Goal: Check status

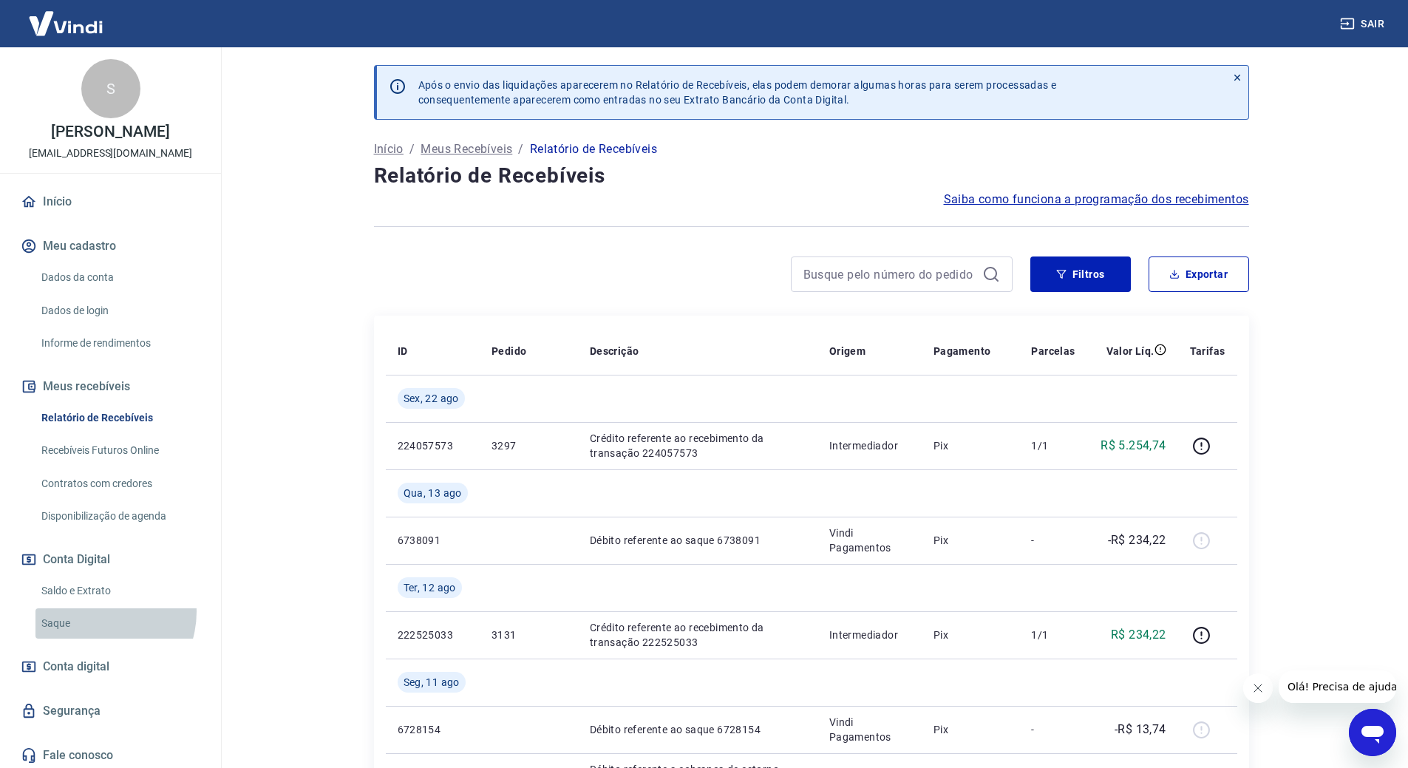
click at [97, 612] on link "Saque" at bounding box center [119, 623] width 168 height 30
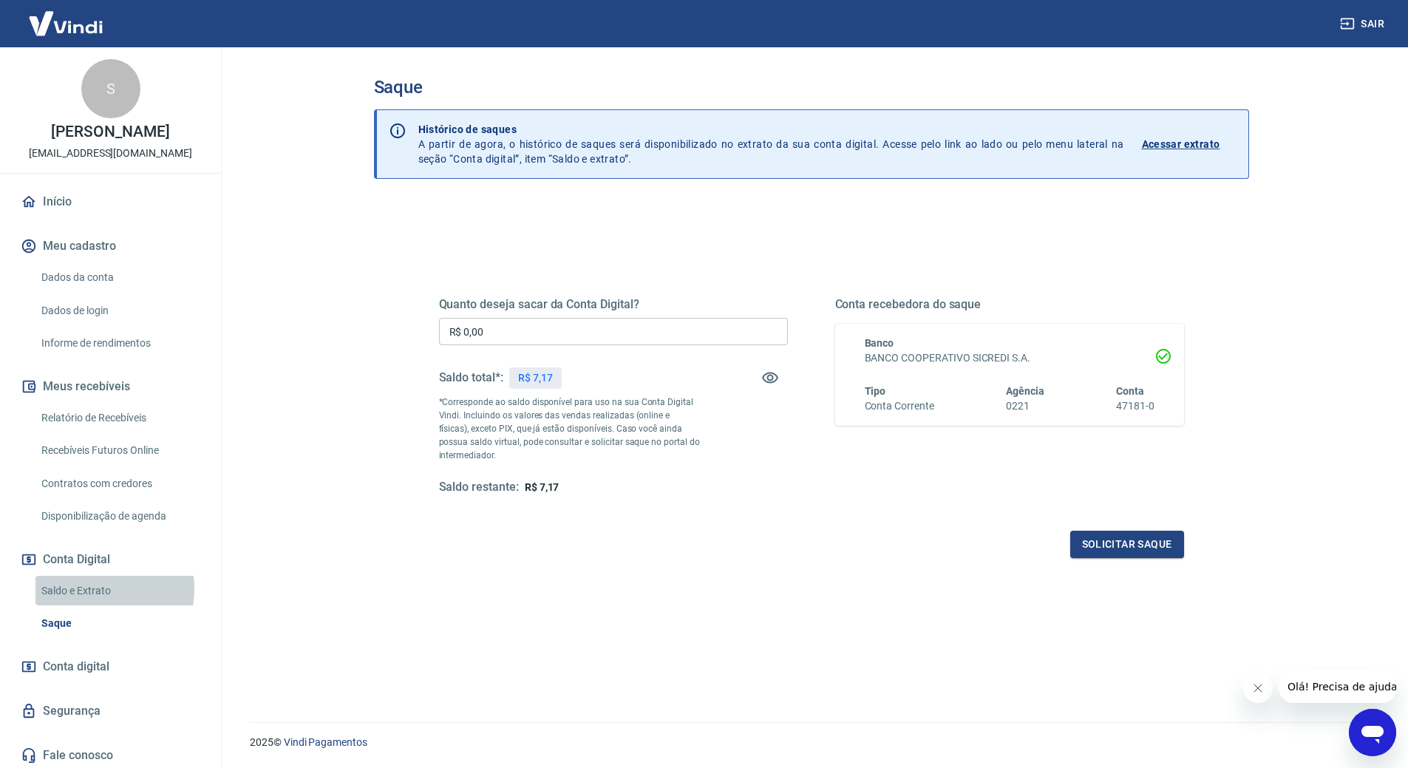
click at [101, 588] on link "Saldo e Extrato" at bounding box center [119, 591] width 168 height 30
